Goal: Navigation & Orientation: Find specific page/section

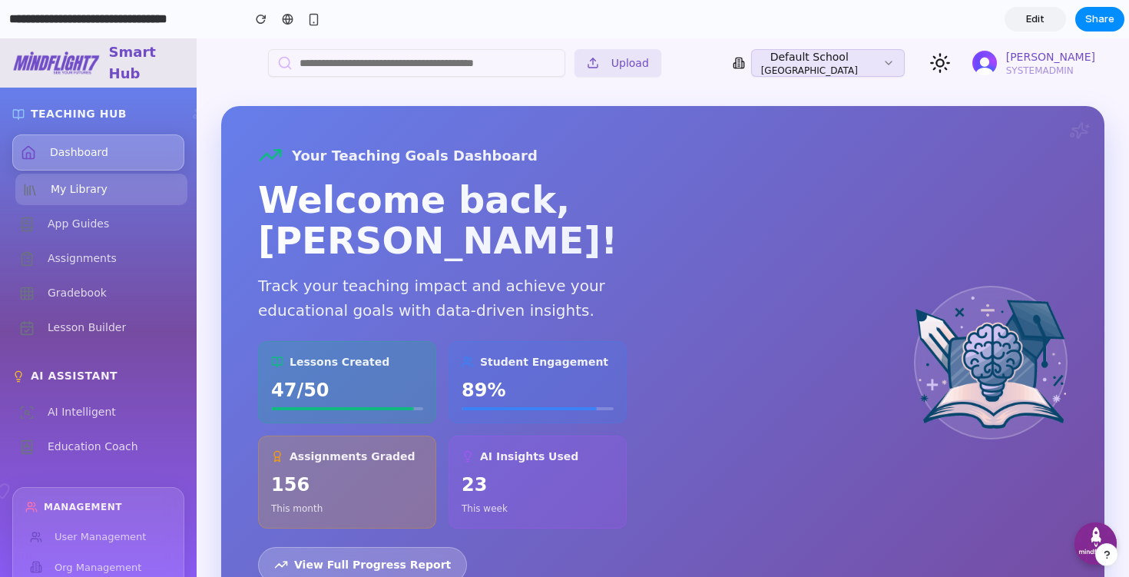
click at [90, 197] on span "My Library" at bounding box center [79, 189] width 57 height 16
click at [91, 217] on span "App Guides" at bounding box center [78, 224] width 61 height 16
click at [104, 252] on span "Assignments" at bounding box center [82, 258] width 69 height 16
click at [115, 309] on div "Dashboard My Library App Guides Assignments Gradebook Lesson Builder" at bounding box center [98, 238] width 172 height 209
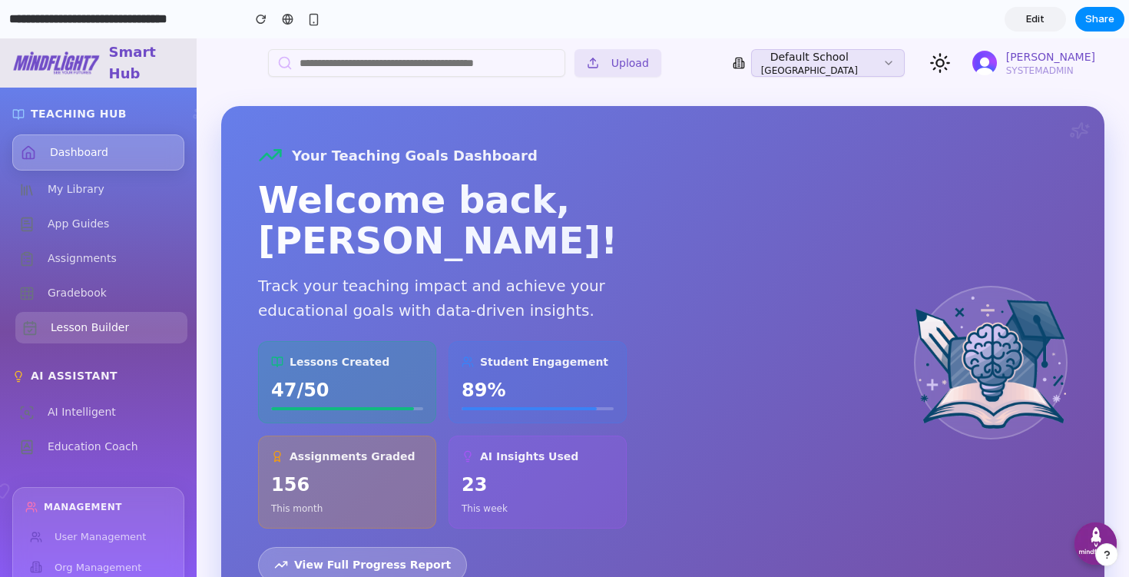
click at [114, 338] on link "Lesson Builder" at bounding box center [101, 327] width 172 height 31
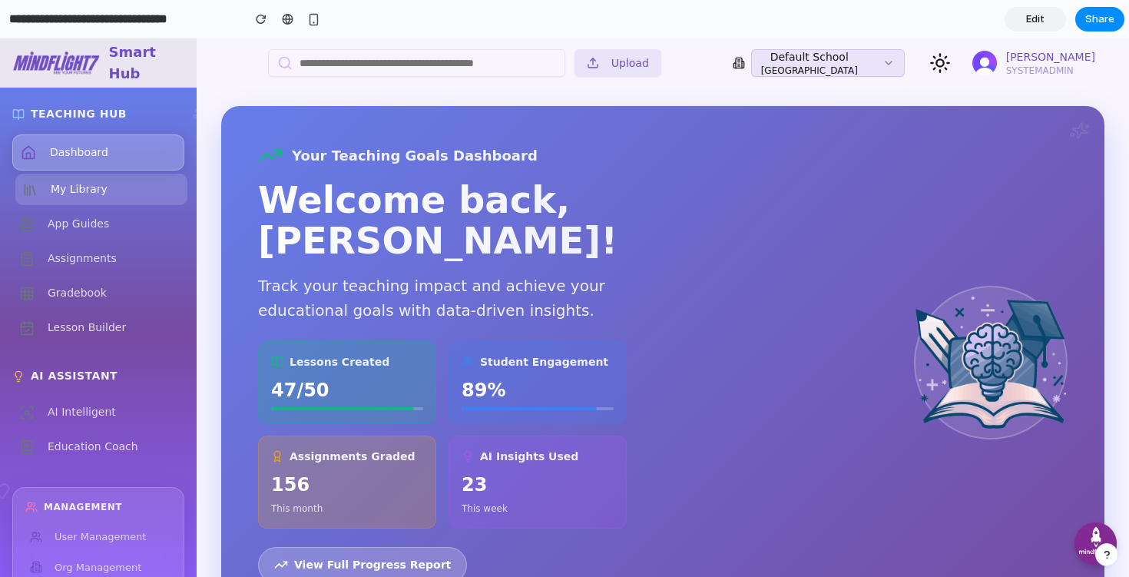
click at [104, 194] on link "My Library" at bounding box center [101, 189] width 172 height 31
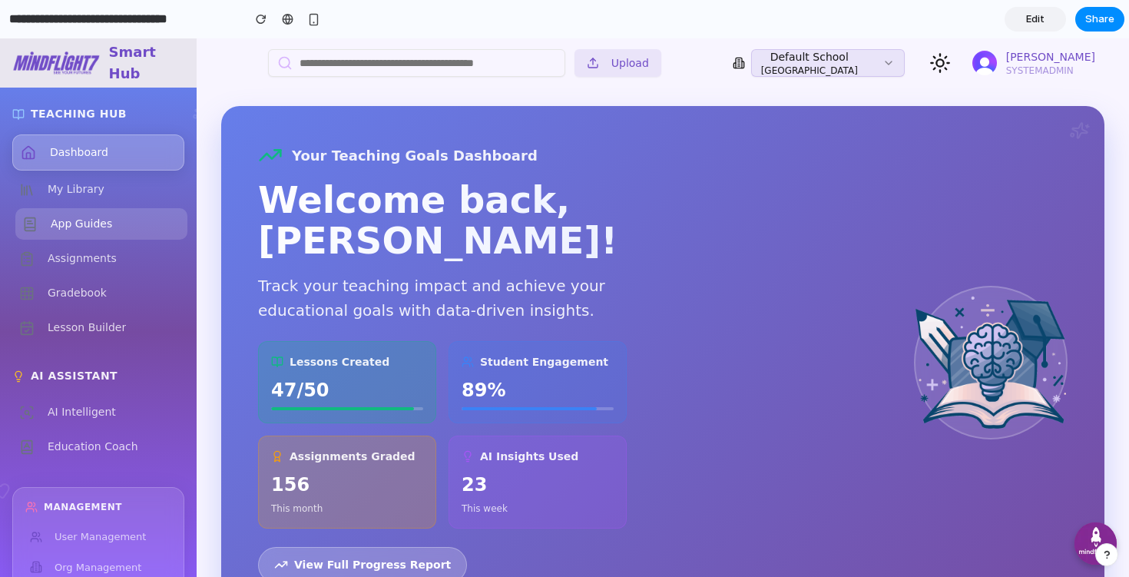
click at [104, 226] on span "App Guides" at bounding box center [81, 224] width 61 height 16
click at [112, 272] on link "Assignments" at bounding box center [101, 258] width 172 height 31
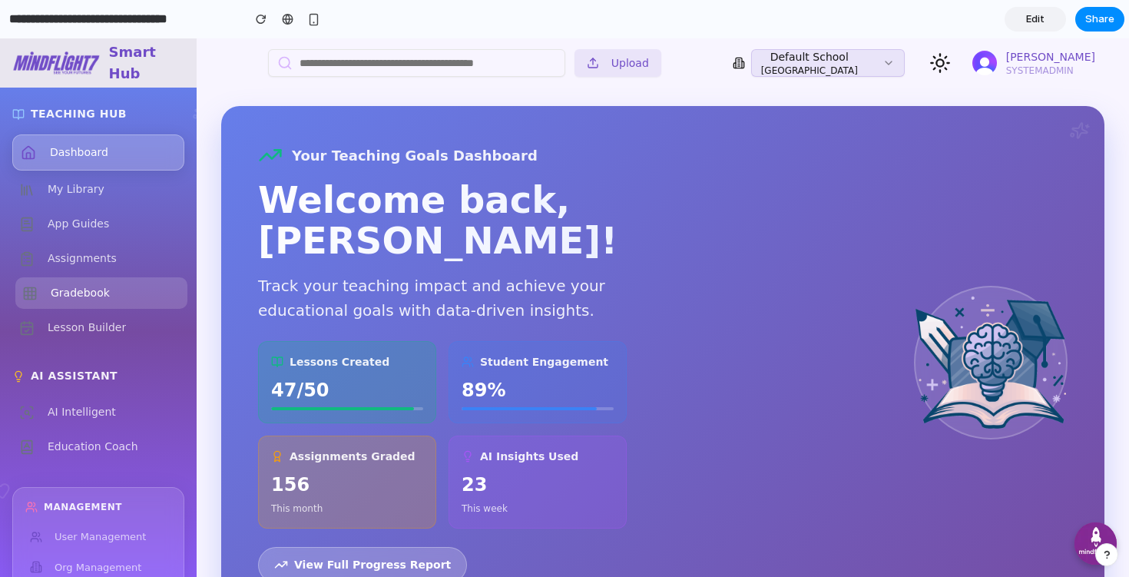
click at [111, 303] on link "Gradebook" at bounding box center [101, 292] width 172 height 31
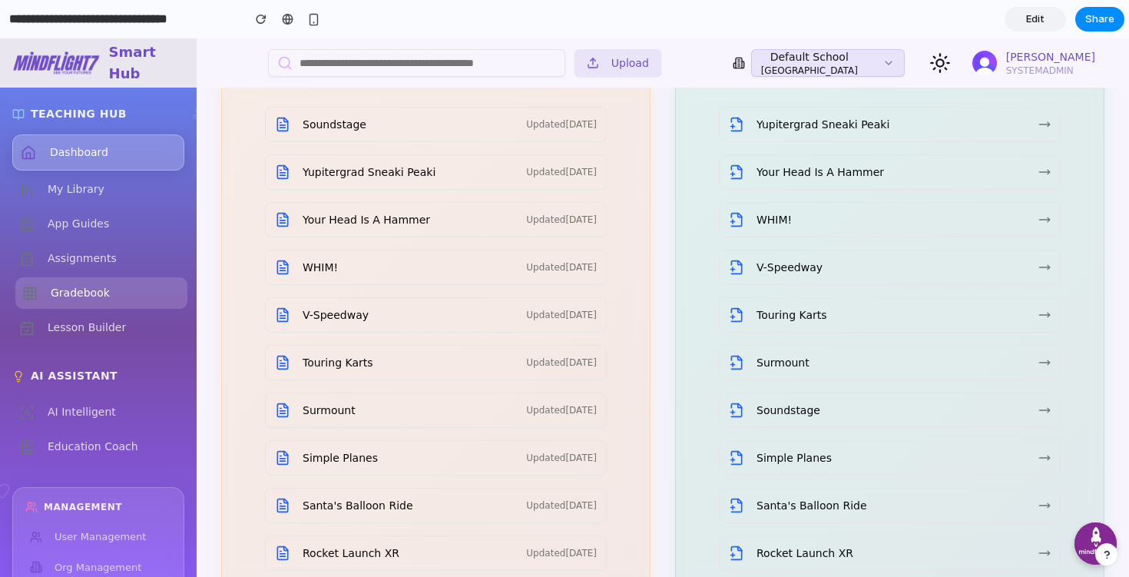
scroll to position [2720, 0]
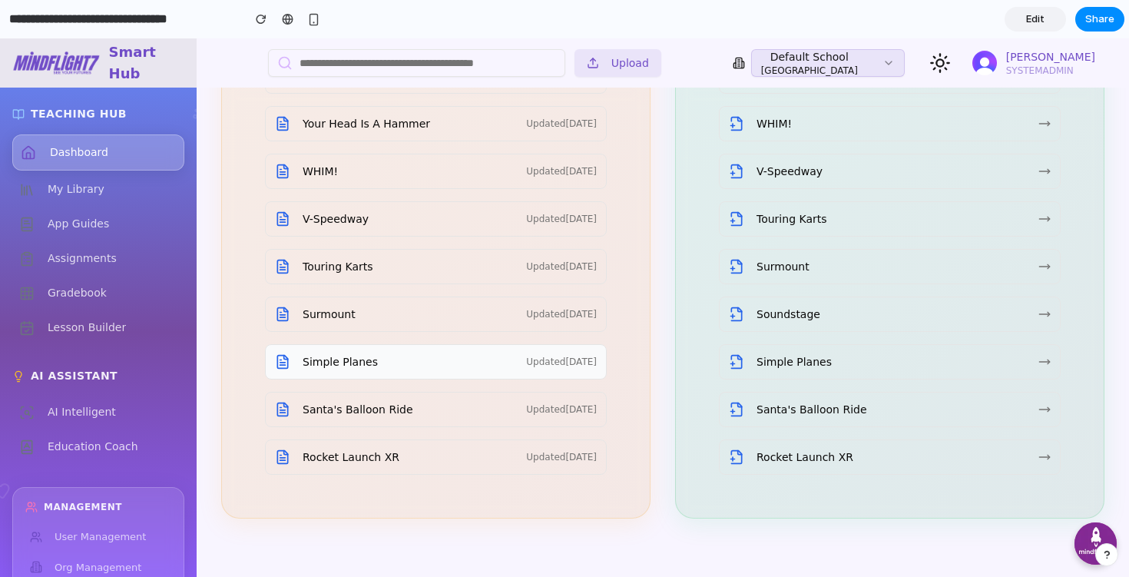
click at [356, 356] on p "Simple Planes" at bounding box center [408, 361] width 211 height 11
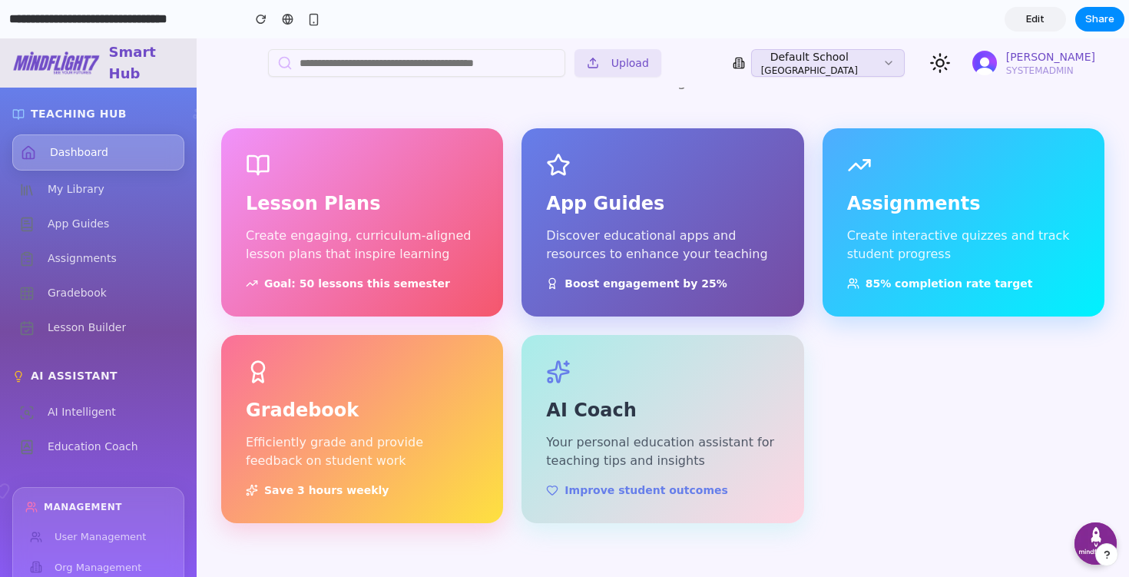
scroll to position [630, 0]
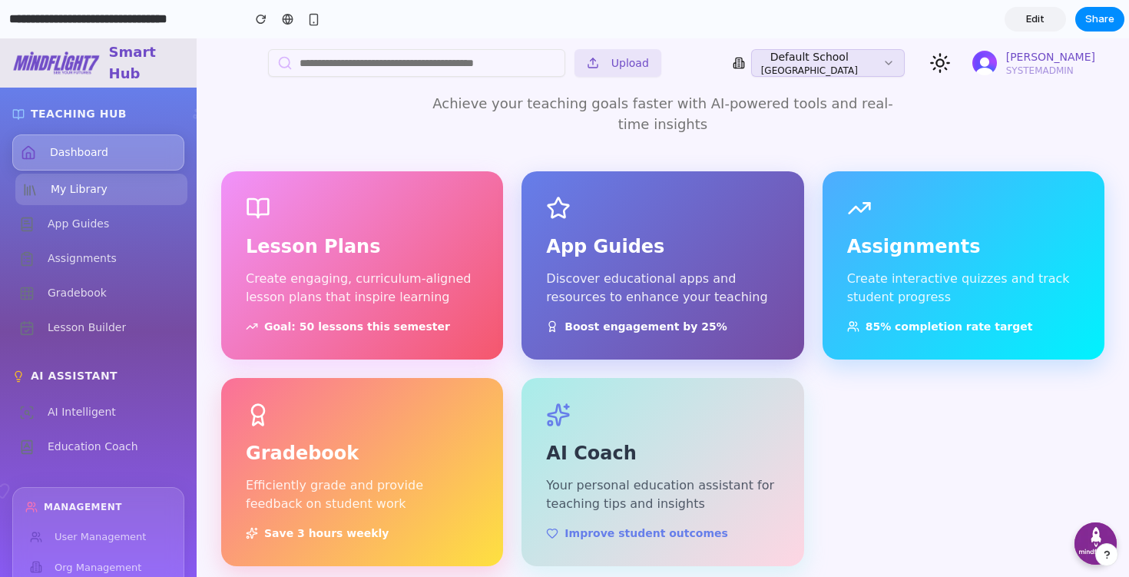
click at [73, 196] on span "My Library" at bounding box center [79, 189] width 57 height 16
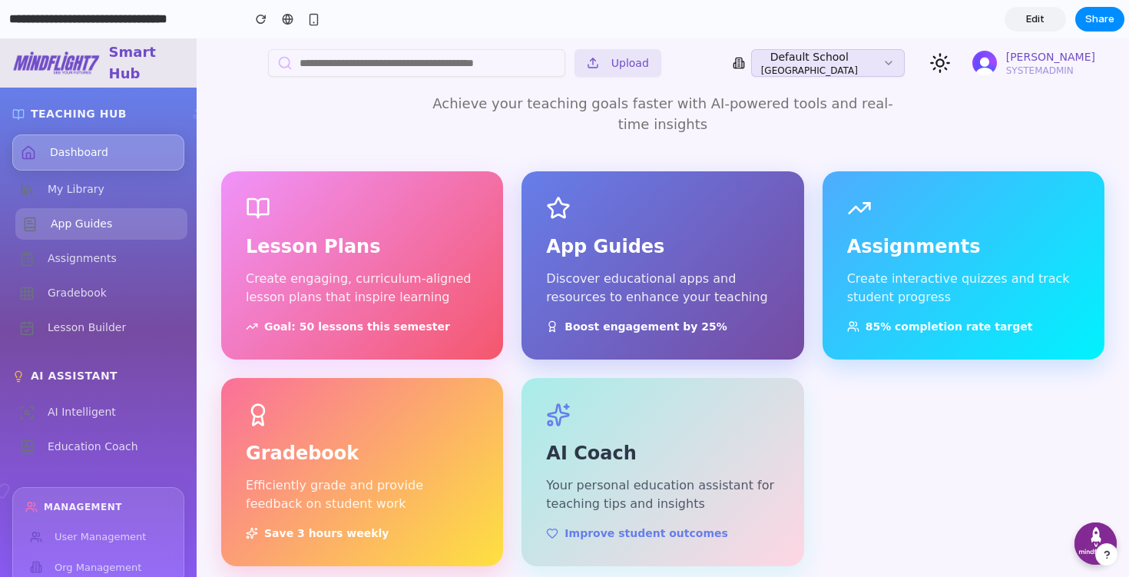
click at [84, 226] on span "App Guides" at bounding box center [81, 224] width 61 height 16
click at [89, 247] on link "Assignments" at bounding box center [101, 258] width 172 height 31
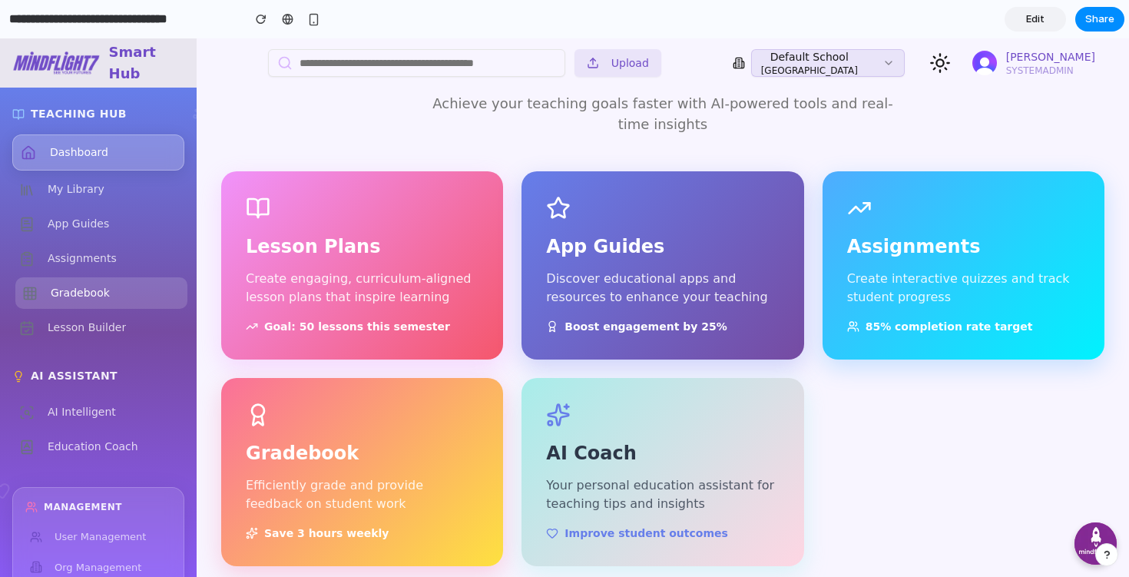
click at [104, 285] on span "Gradebook" at bounding box center [80, 293] width 59 height 16
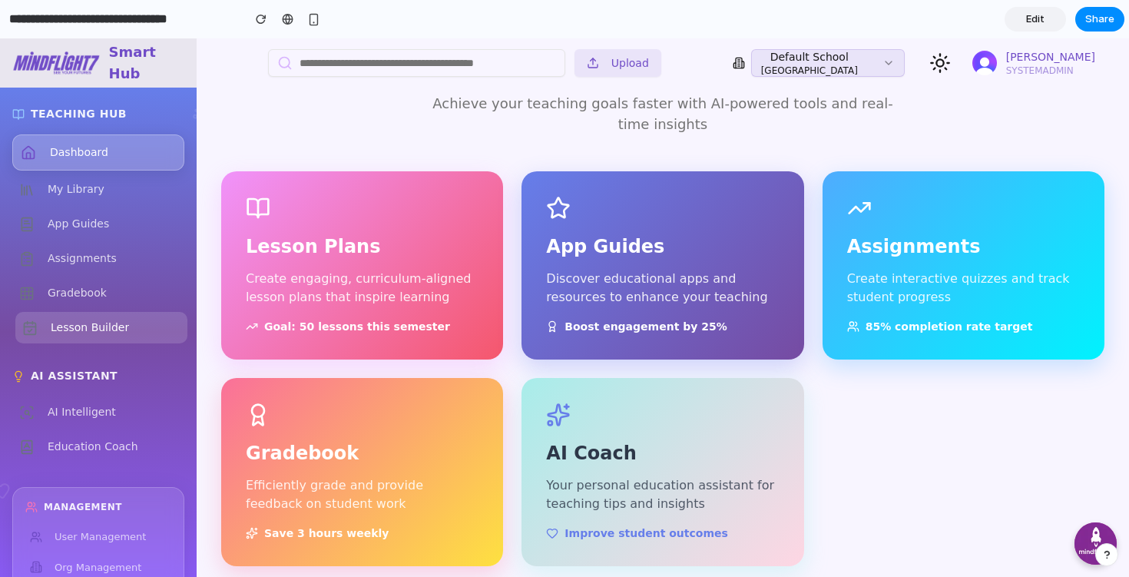
click at [112, 323] on span "Lesson Builder" at bounding box center [90, 328] width 78 height 16
click at [118, 386] on div "AI Assistant AI Intelligent Education Coach" at bounding box center [98, 415] width 172 height 94
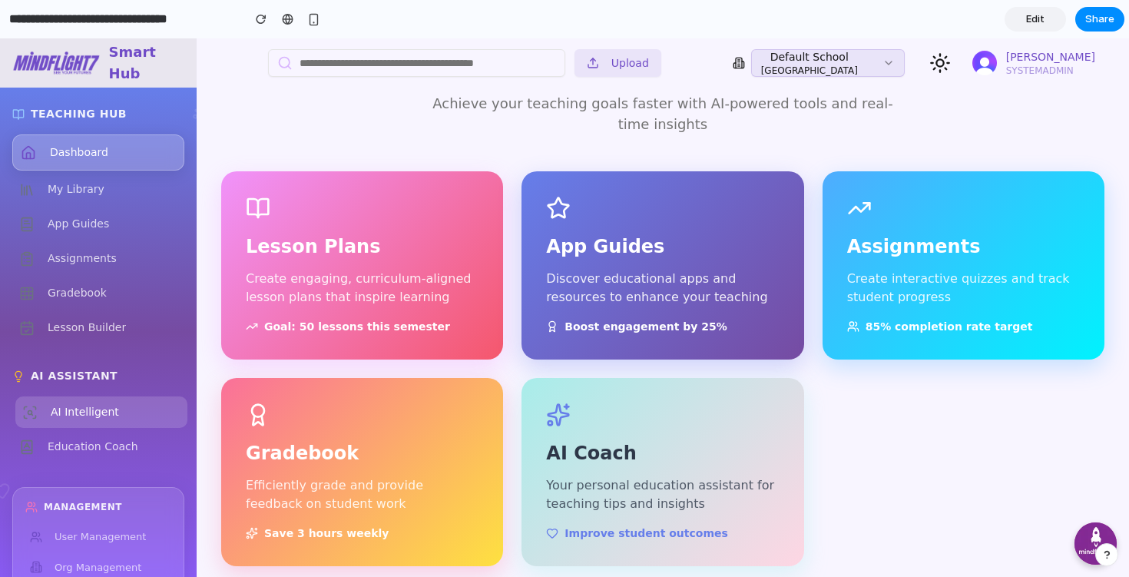
click at [114, 406] on link "AI Intelligent" at bounding box center [101, 411] width 172 height 31
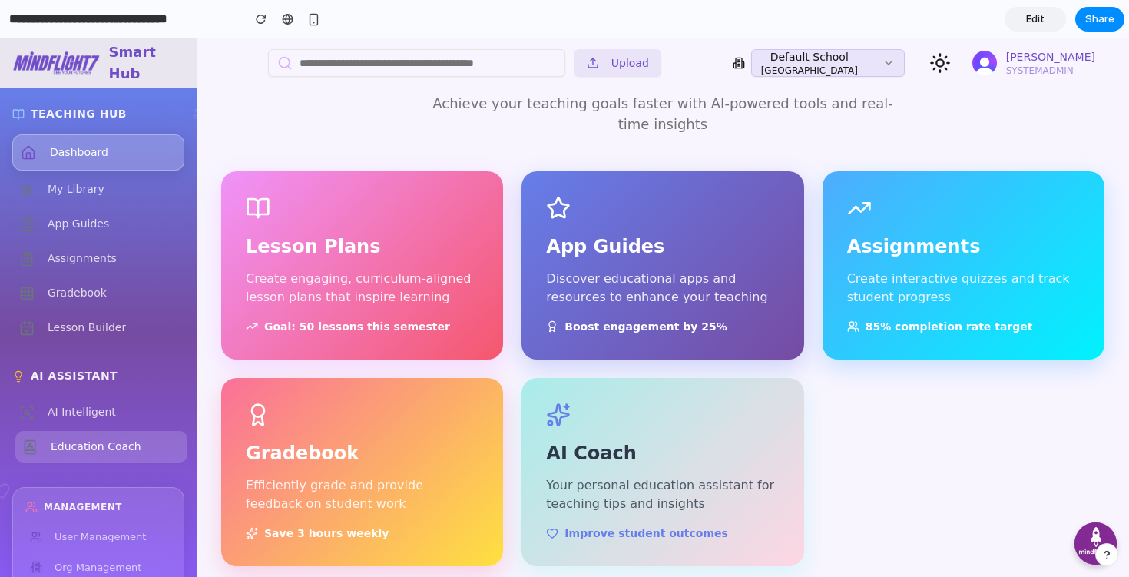
click at [123, 448] on span "Education Coach" at bounding box center [96, 447] width 91 height 16
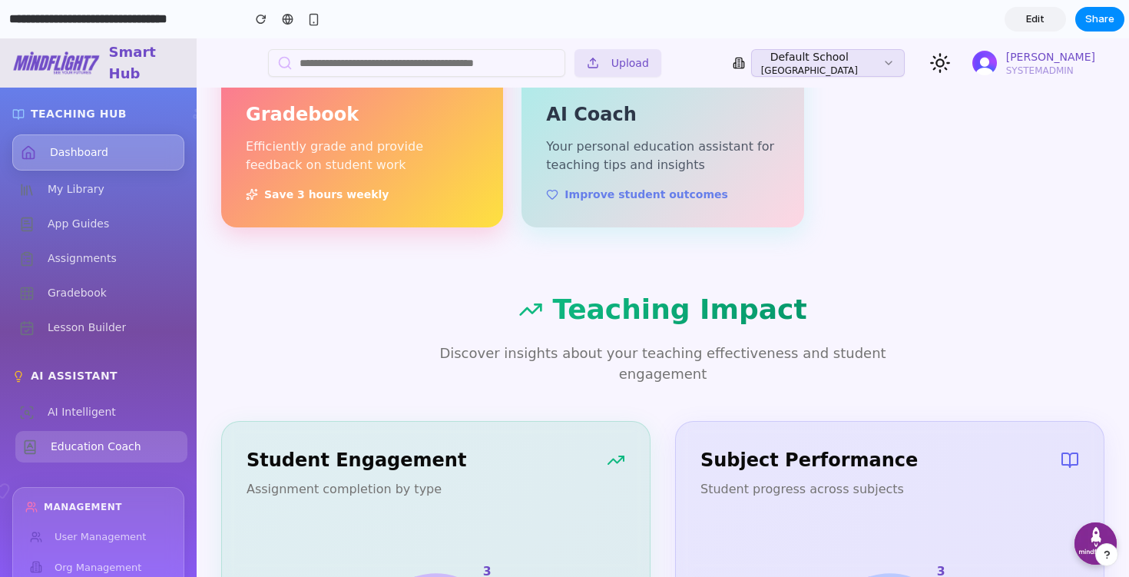
scroll to position [1032, 0]
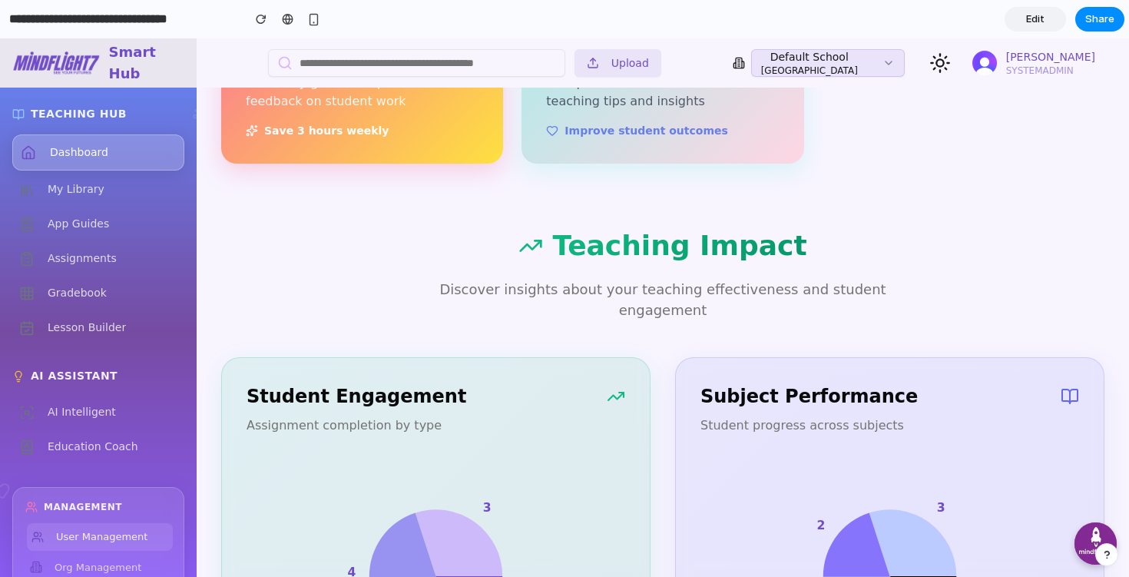
click at [129, 545] on link "User Management" at bounding box center [100, 537] width 146 height 28
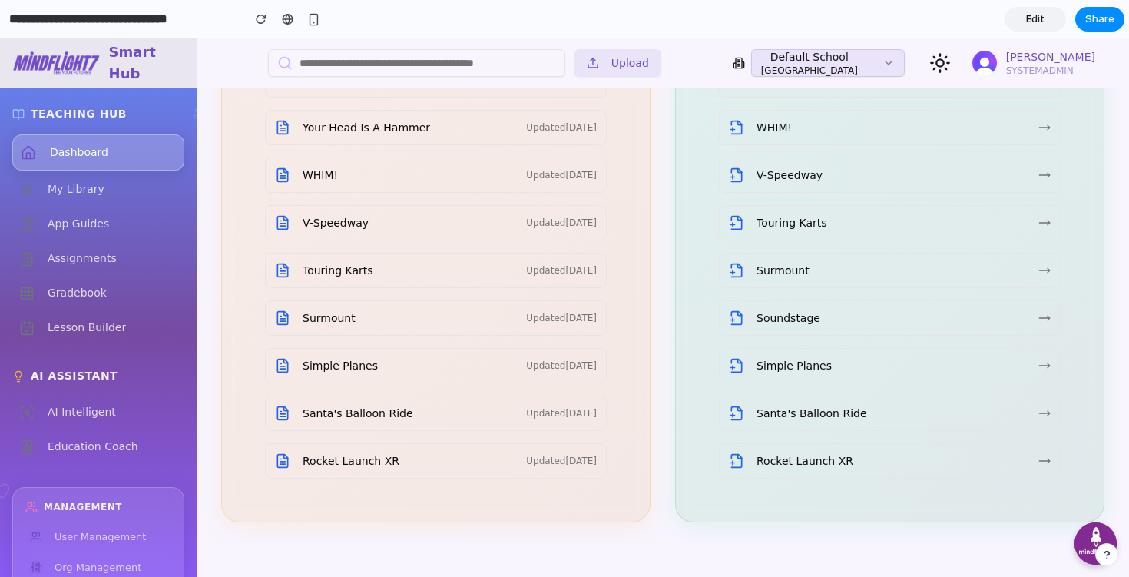
scroll to position [2720, 0]
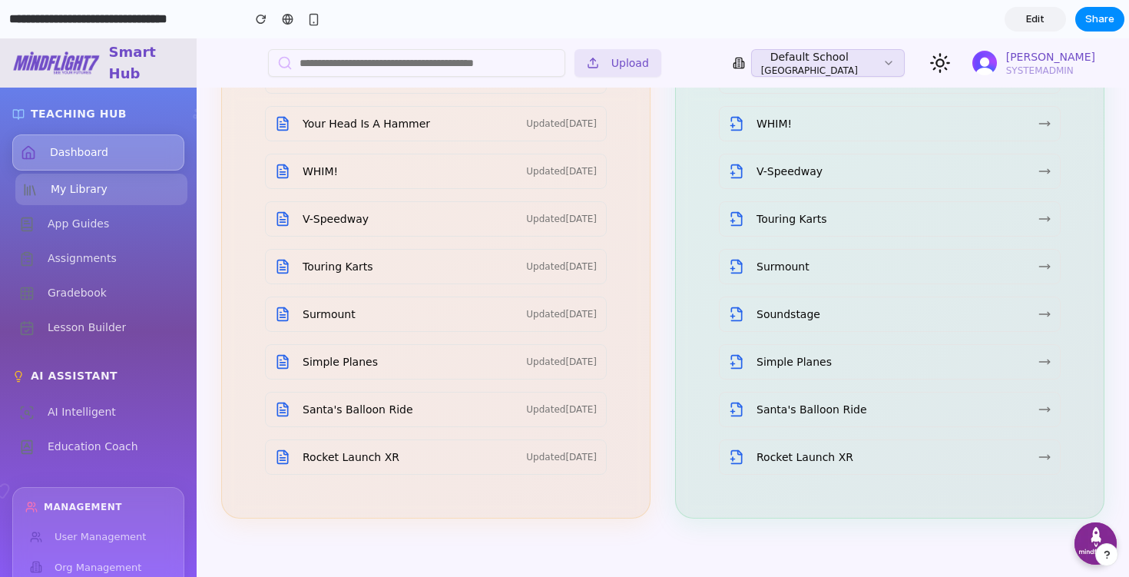
click at [103, 192] on span "My Library" at bounding box center [79, 189] width 57 height 16
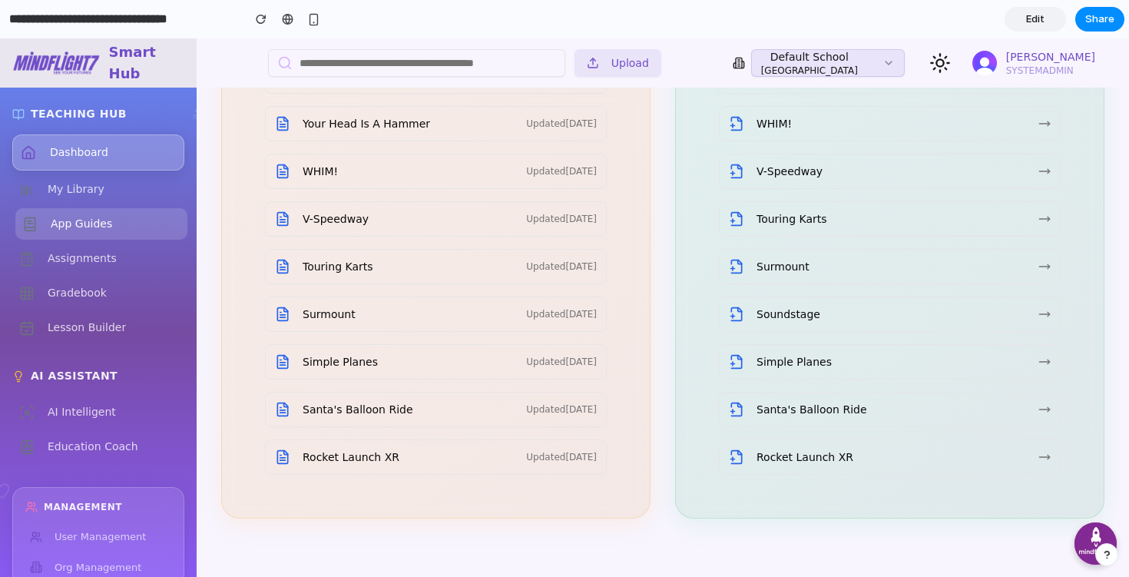
click at [91, 216] on span "App Guides" at bounding box center [81, 224] width 61 height 16
click at [92, 254] on span "Assignments" at bounding box center [85, 258] width 69 height 16
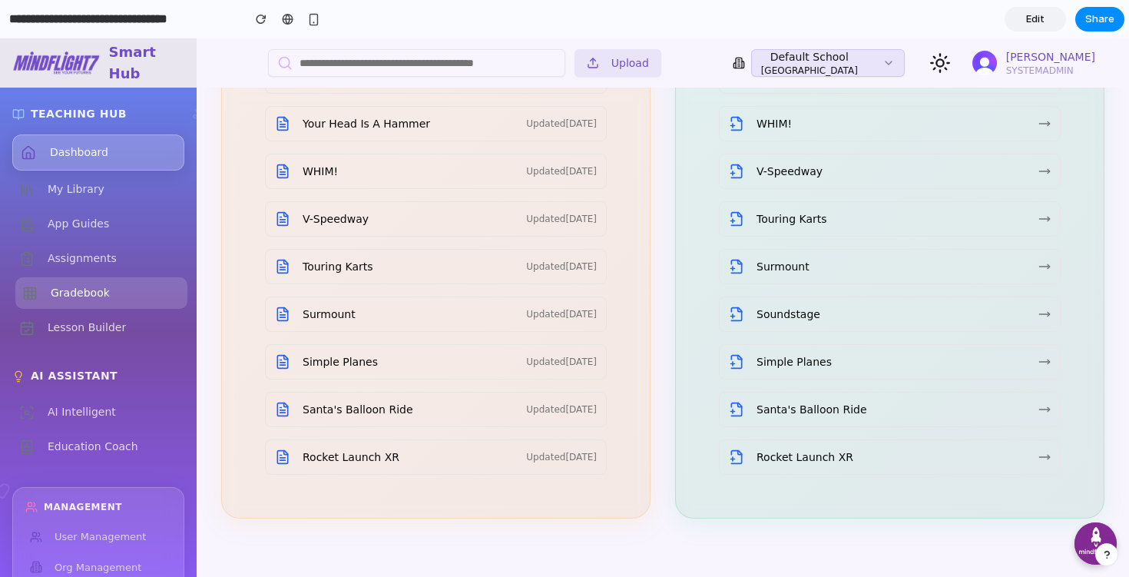
click at [100, 290] on span "Gradebook" at bounding box center [80, 293] width 59 height 16
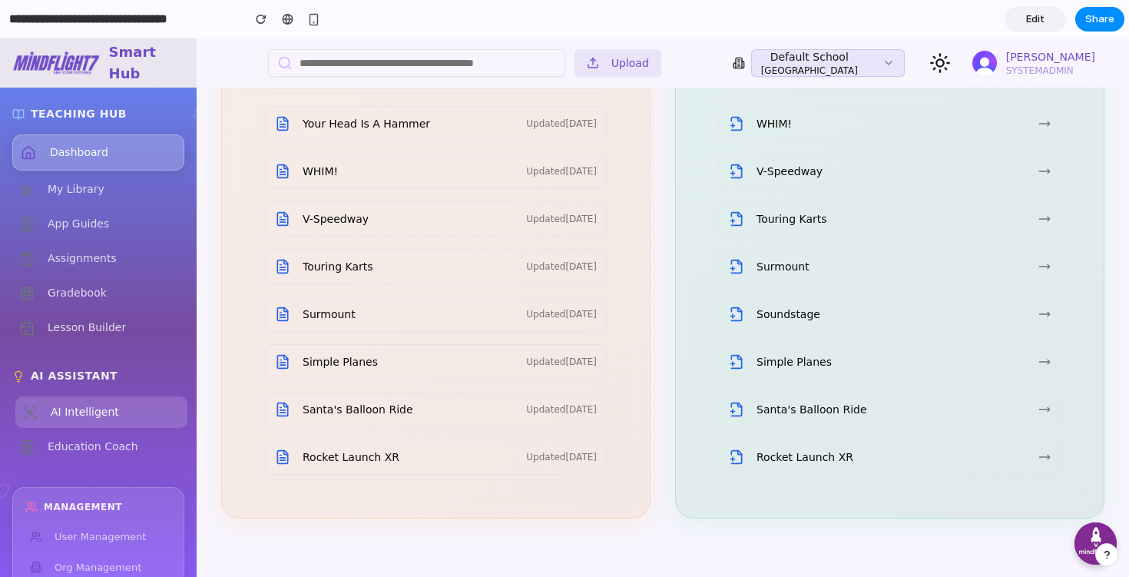
click at [113, 419] on span "AI Intelligent" at bounding box center [85, 412] width 68 height 16
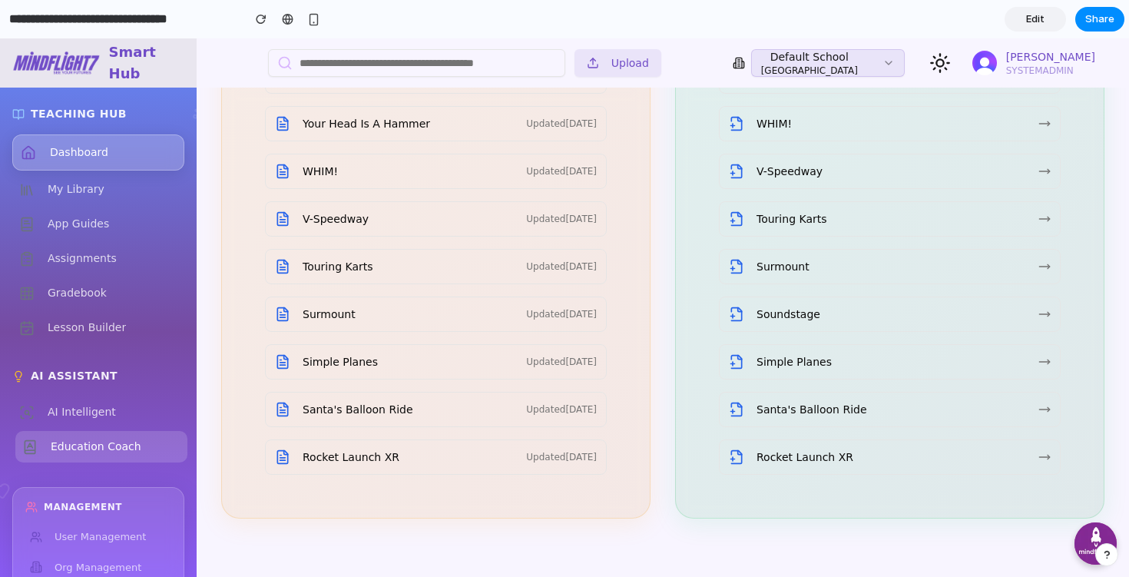
click at [113, 452] on span "Education Coach" at bounding box center [96, 447] width 91 height 16
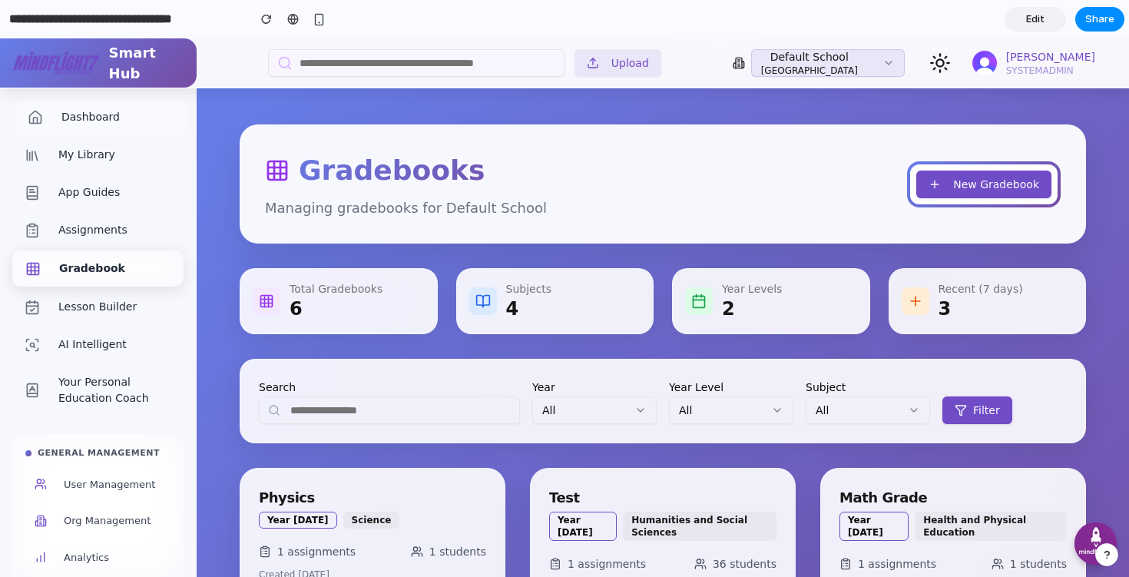
click at [128, 118] on link "Dashboard" at bounding box center [100, 117] width 171 height 35
